Goal: Check status: Check status

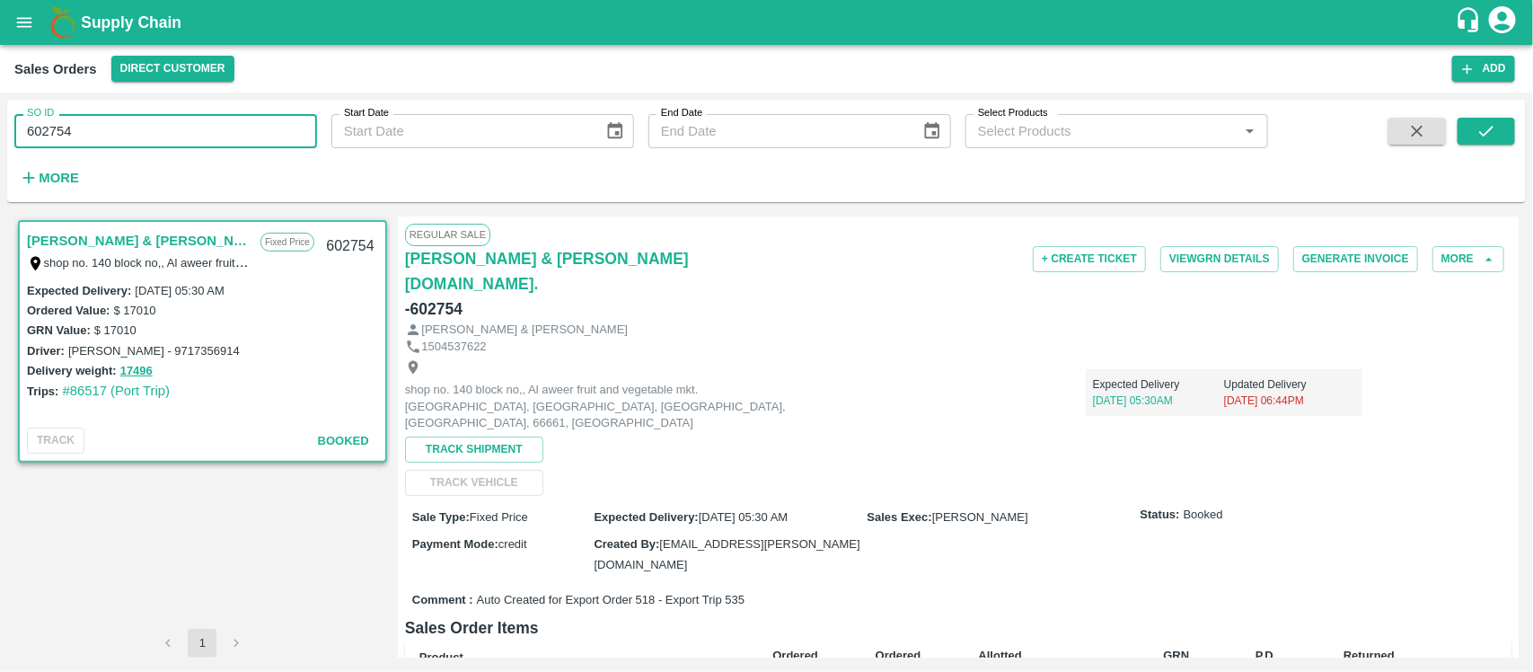
click at [105, 128] on input "602754" at bounding box center [165, 131] width 303 height 34
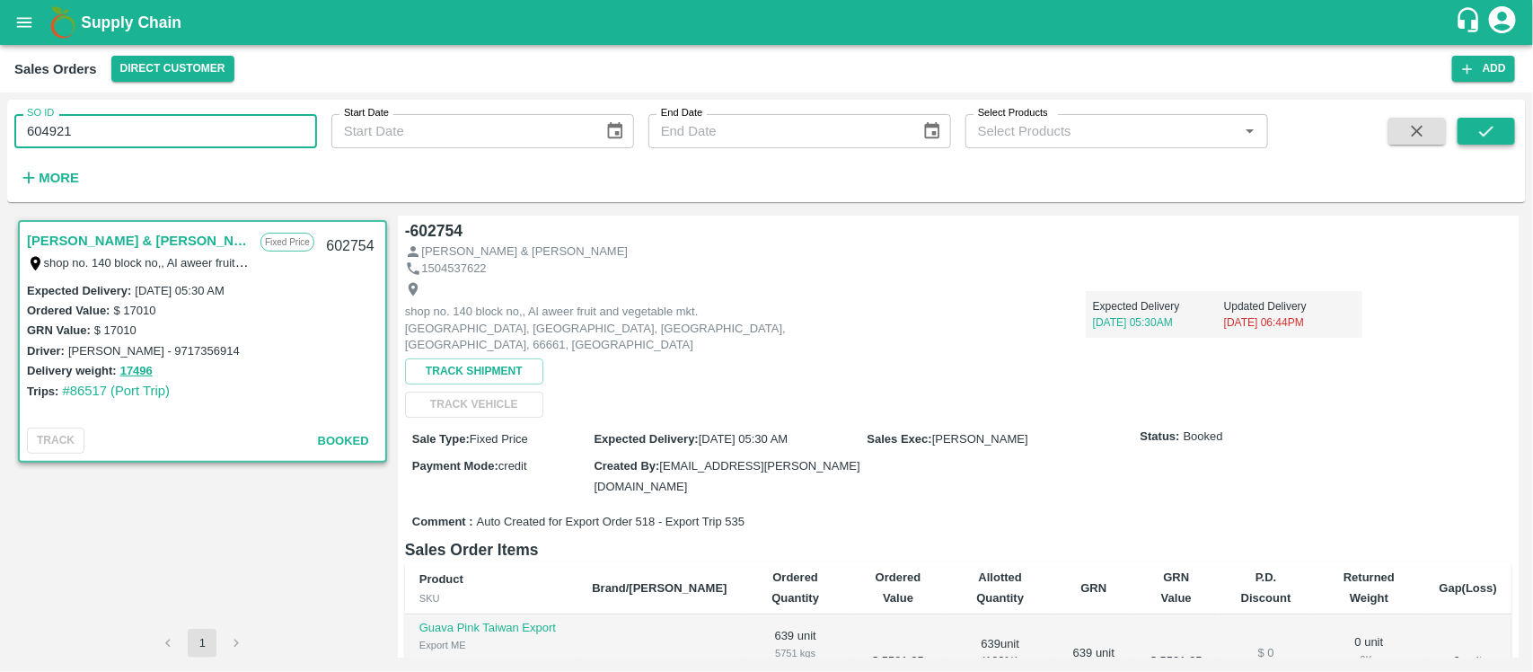
type input "604921"
click at [1479, 133] on icon "submit" at bounding box center [1487, 131] width 20 height 20
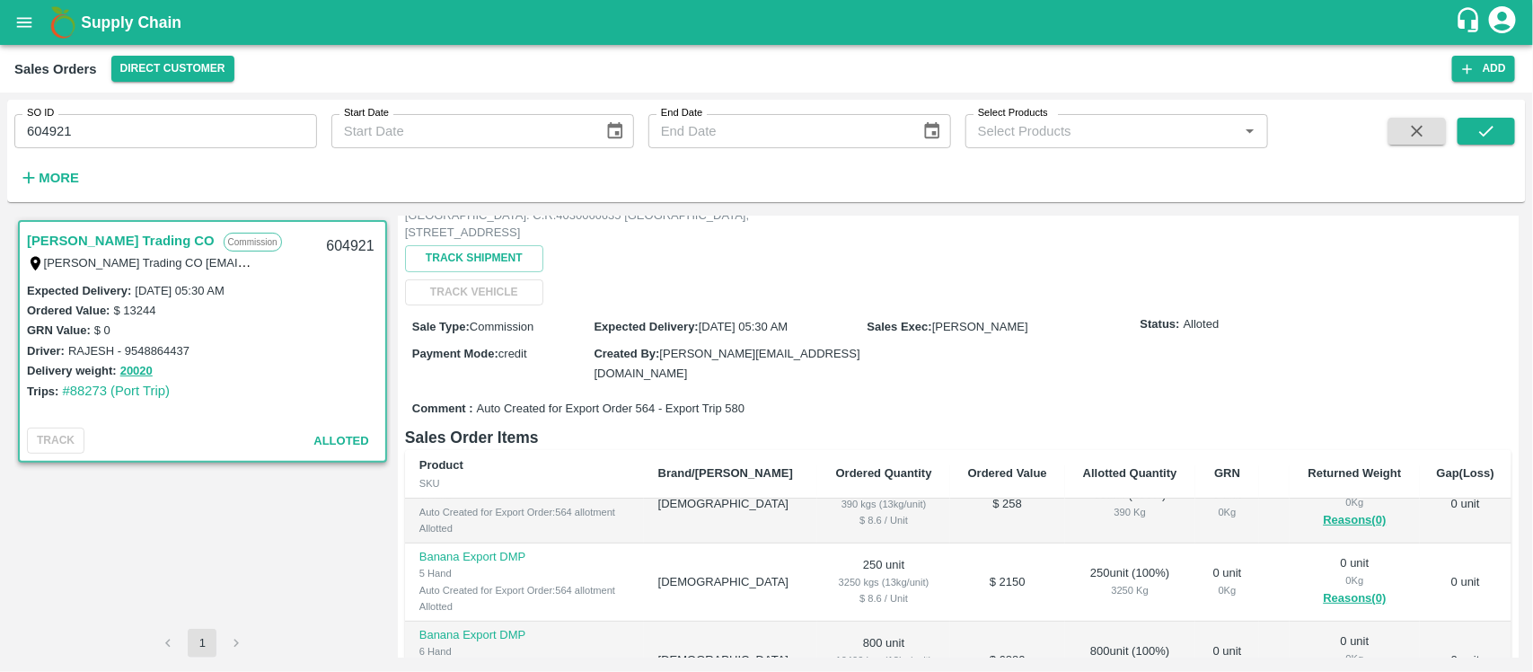
scroll to position [445, 0]
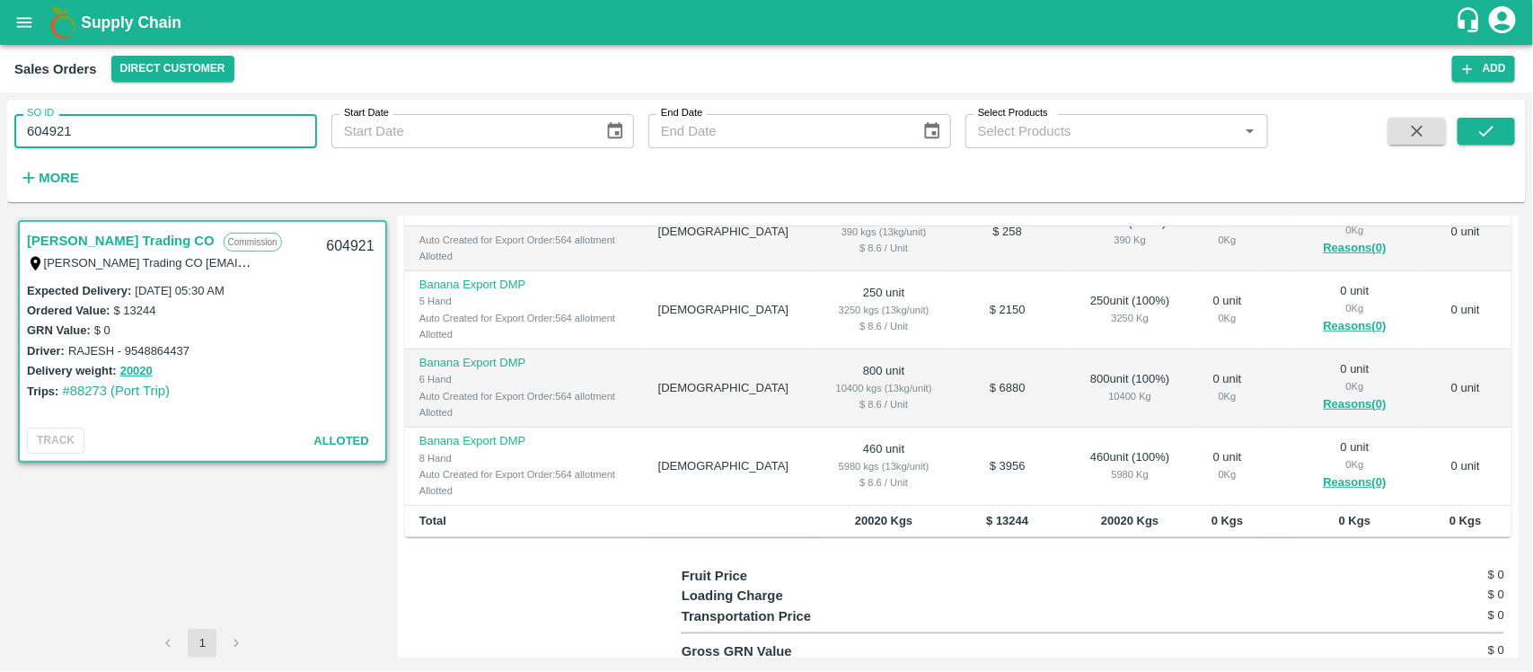
click at [234, 131] on input "604921" at bounding box center [165, 131] width 303 height 34
paste input "text"
type input "604442"
click at [1488, 123] on icon "submit" at bounding box center [1487, 131] width 20 height 20
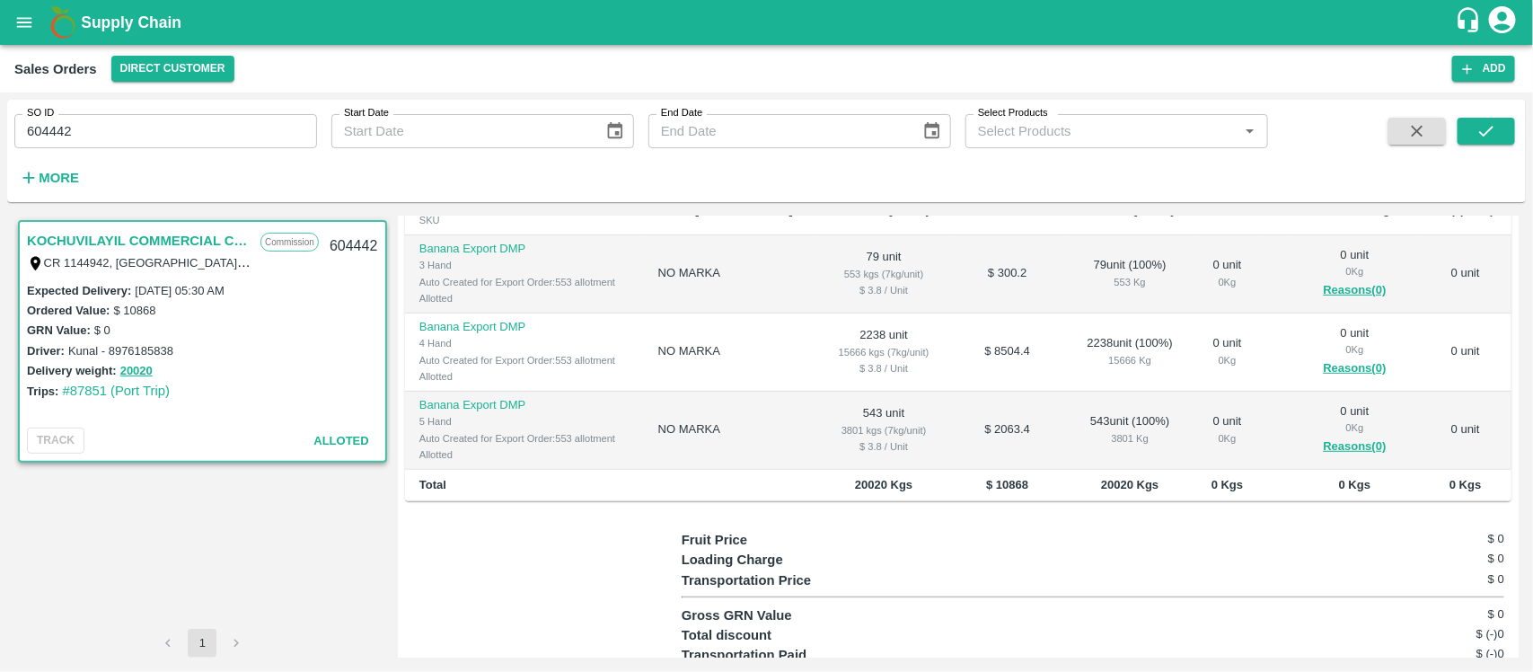
scroll to position [446, 0]
